Goal: Information Seeking & Learning: Learn about a topic

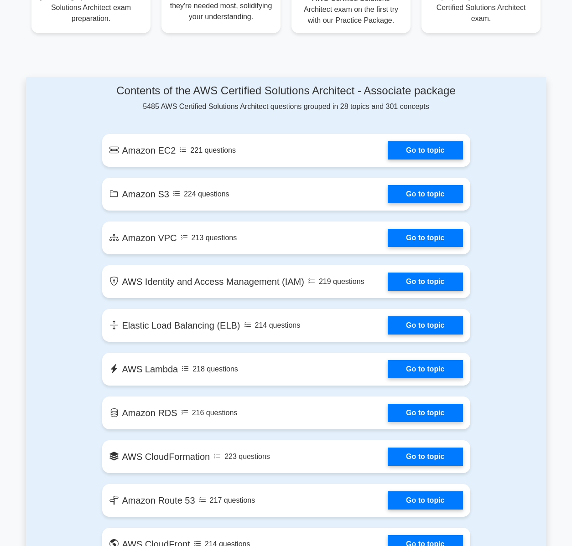
scroll to position [427, 0]
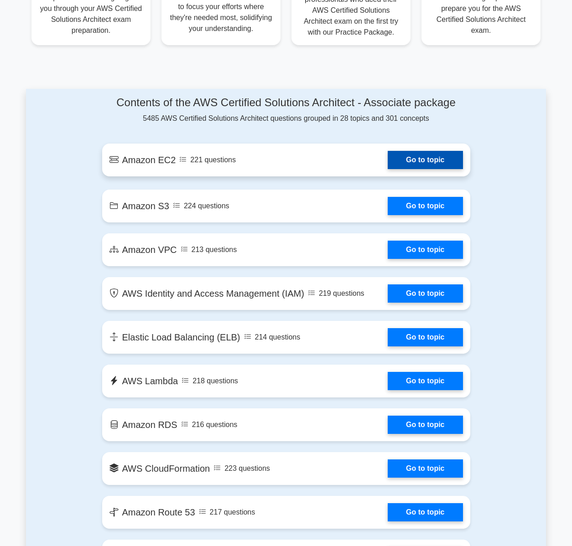
click at [387, 167] on link "Go to topic" at bounding box center [424, 160] width 75 height 18
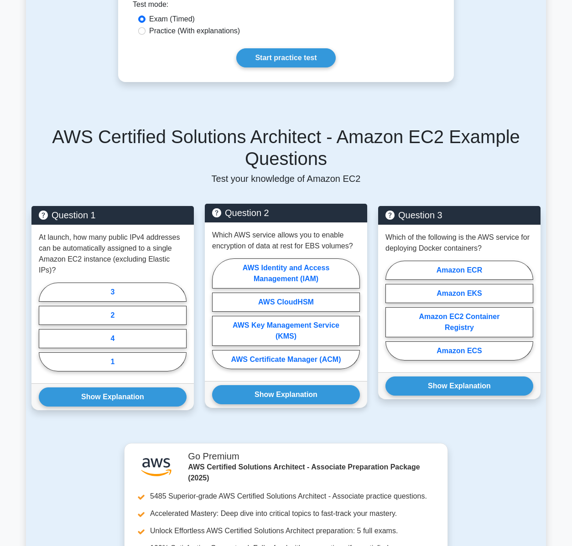
scroll to position [521, 0]
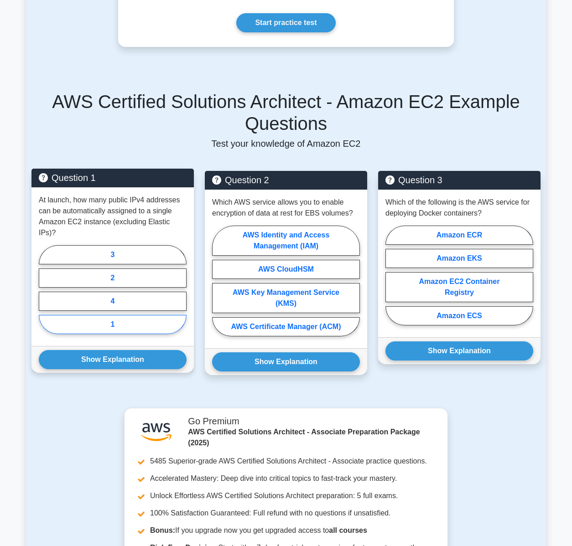
click at [107, 315] on label "1" at bounding box center [113, 324] width 148 height 19
click at [45, 295] on input "1" at bounding box center [42, 292] width 6 height 6
radio input "true"
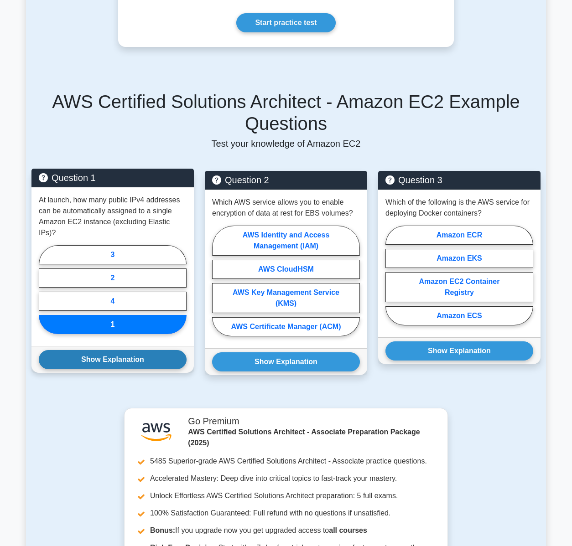
click at [118, 350] on button "Show Explanation" at bounding box center [113, 359] width 148 height 19
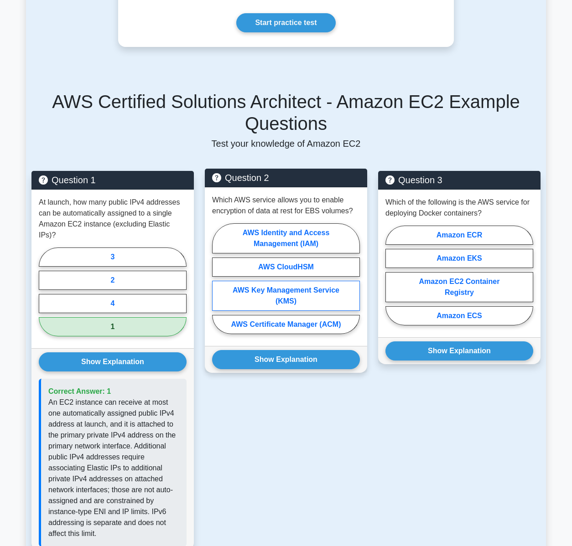
click at [282, 282] on label "AWS Key Management Service (KMS)" at bounding box center [286, 296] width 148 height 30
click at [218, 282] on input "AWS Key Management Service (KMS)" at bounding box center [215, 281] width 6 height 6
radio input "true"
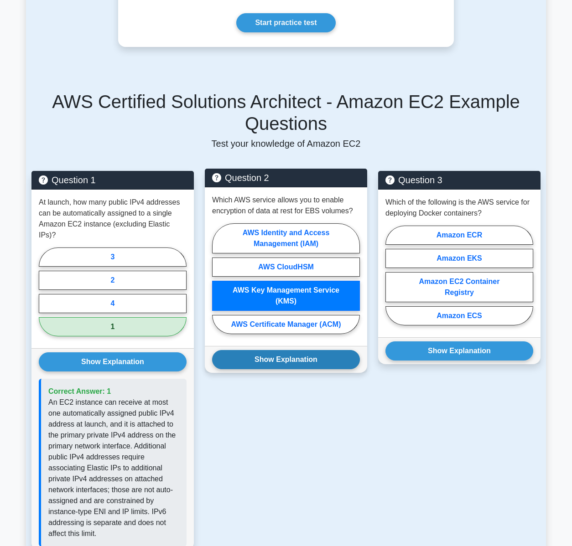
click at [278, 350] on button "Show Explanation" at bounding box center [286, 359] width 148 height 19
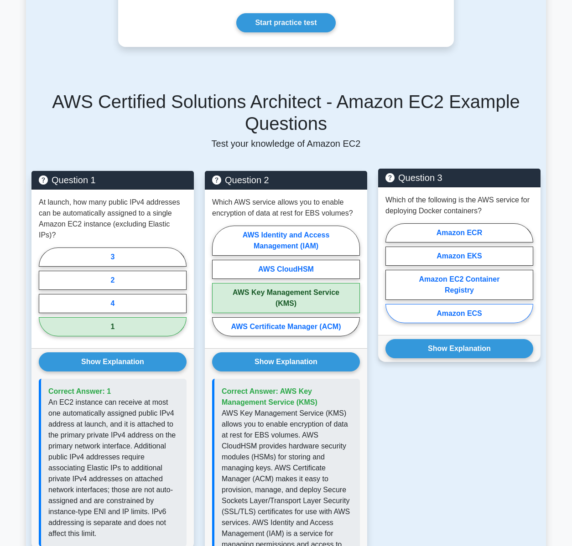
click at [465, 304] on label "Amazon ECS" at bounding box center [459, 313] width 148 height 19
click at [391, 279] on input "Amazon ECS" at bounding box center [388, 276] width 6 height 6
radio input "true"
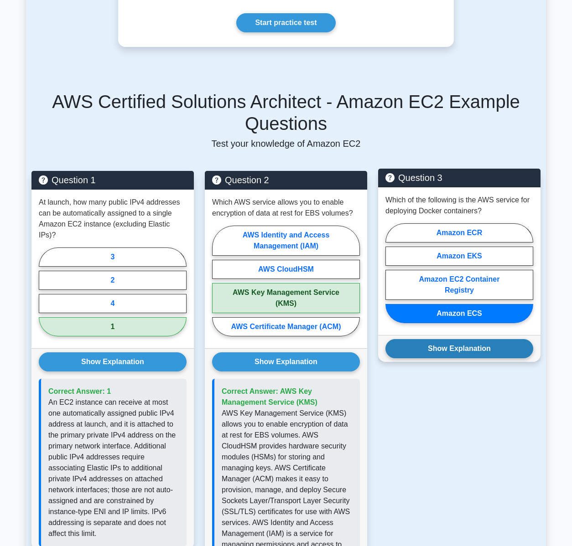
click at [450, 340] on button "Show Explanation" at bounding box center [459, 348] width 148 height 19
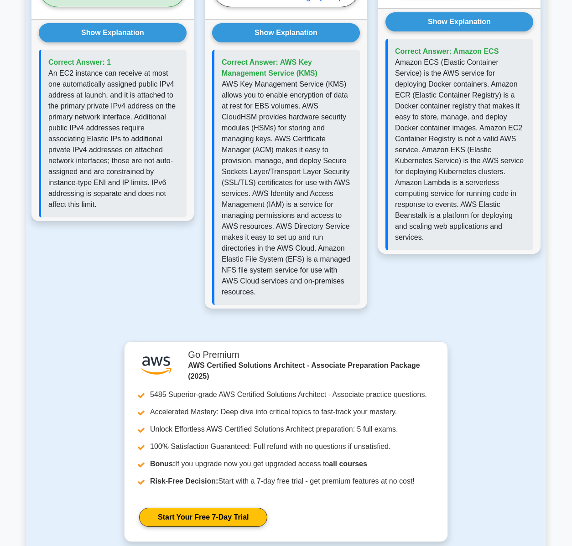
scroll to position [1075, 0]
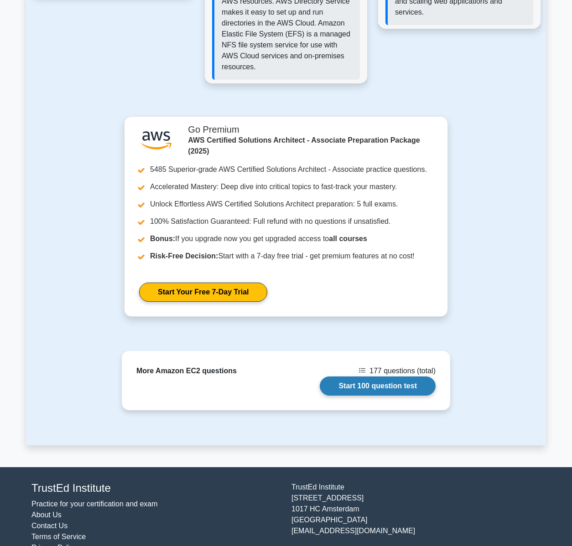
click at [385, 376] on link "Start 100 question test" at bounding box center [377, 385] width 116 height 19
